Goal: Task Accomplishment & Management: Complete application form

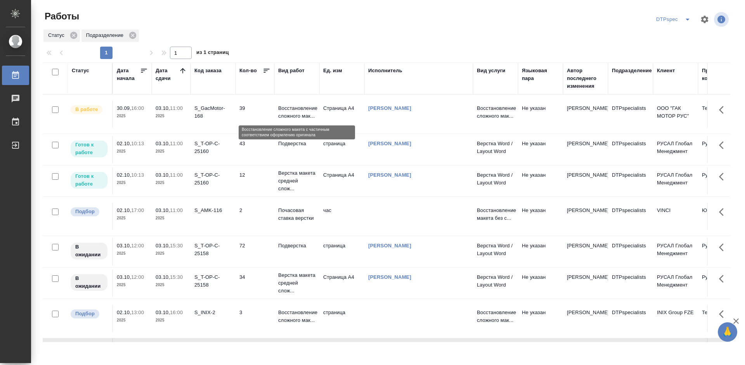
click at [294, 114] on p "Восстановление сложного мак..." at bounding box center [296, 112] width 37 height 16
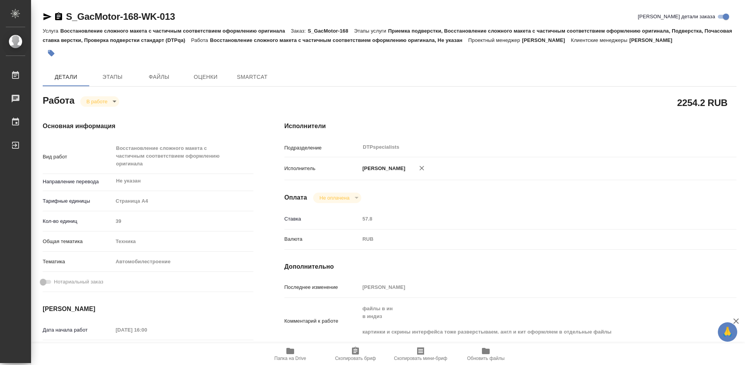
type textarea "x"
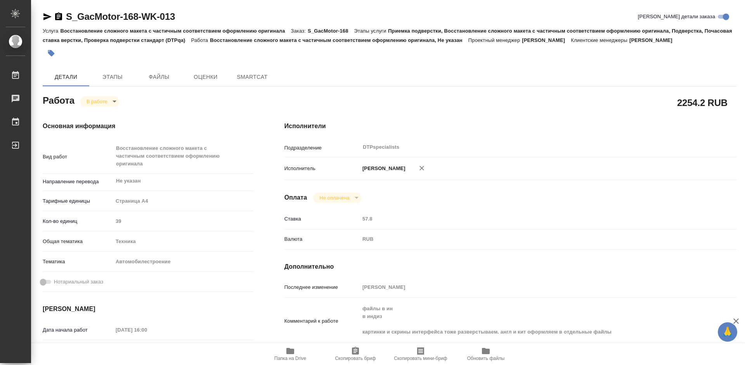
type textarea "x"
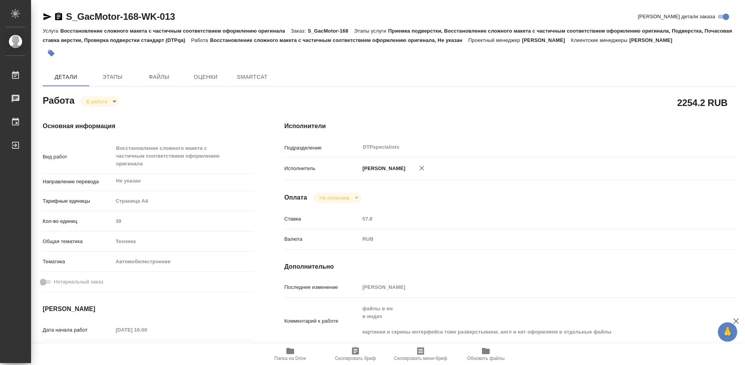
type textarea "x"
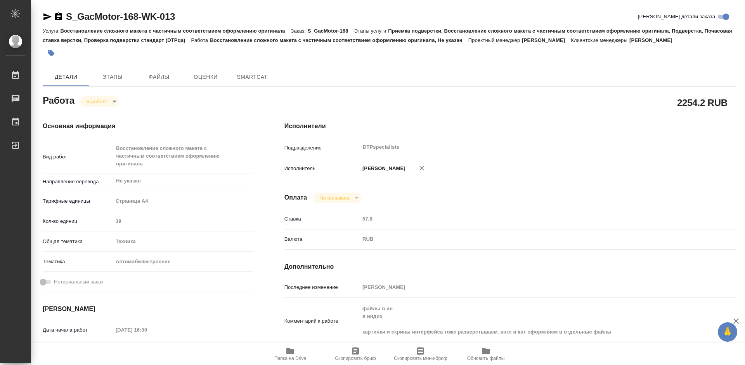
type textarea "x"
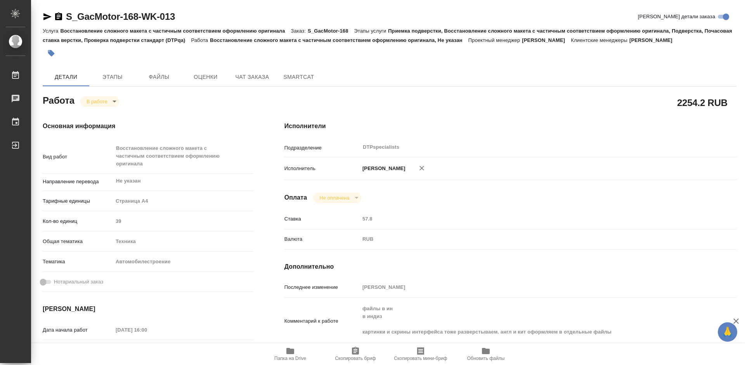
scroll to position [39, 0]
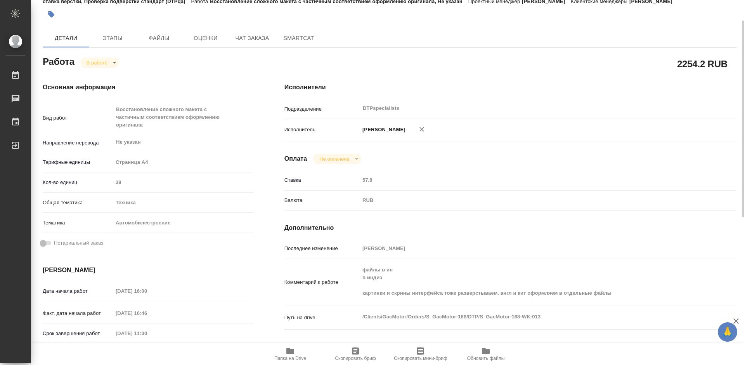
type textarea "x"
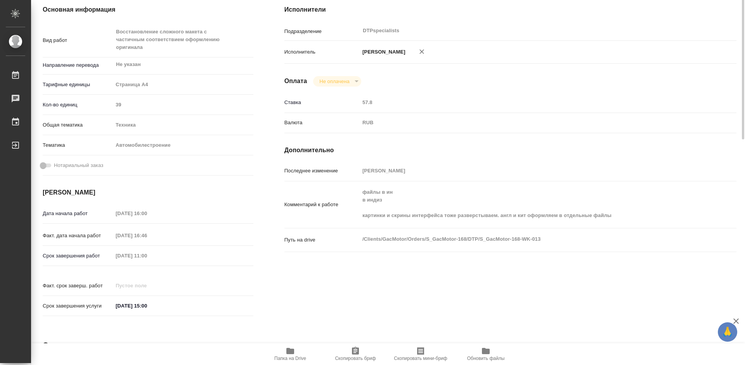
type textarea "x"
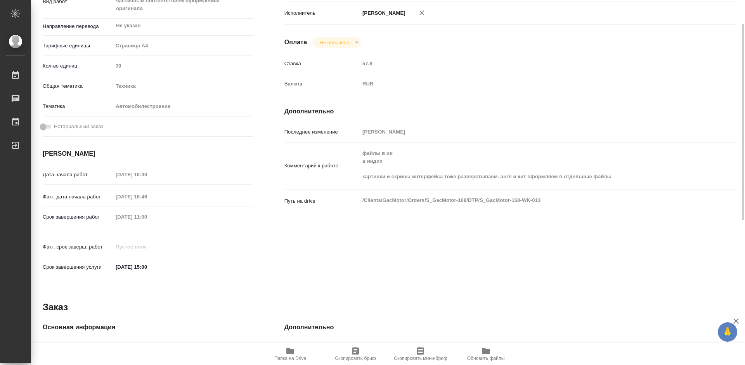
scroll to position [116, 0]
